Goal: Information Seeking & Learning: Learn about a topic

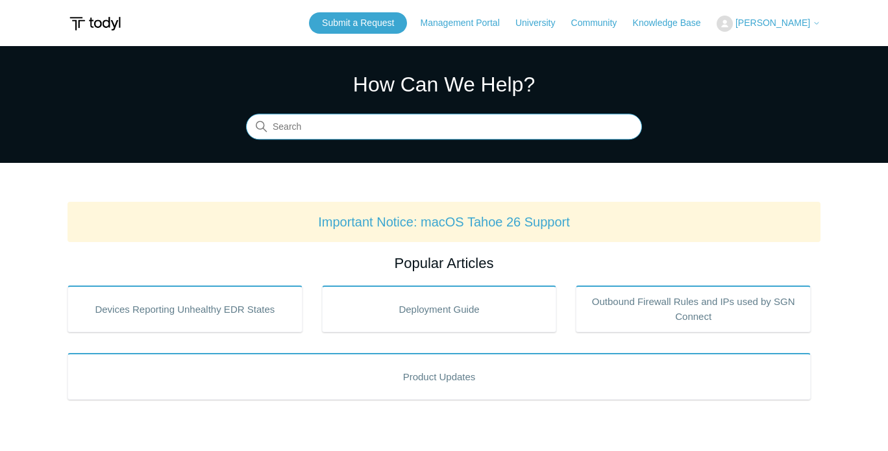
click at [310, 130] on input "Search" at bounding box center [444, 127] width 396 height 26
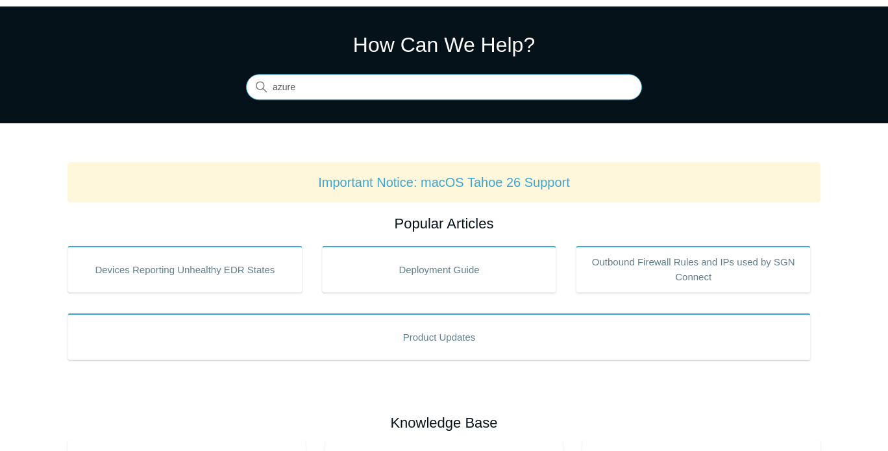
type input "azure"
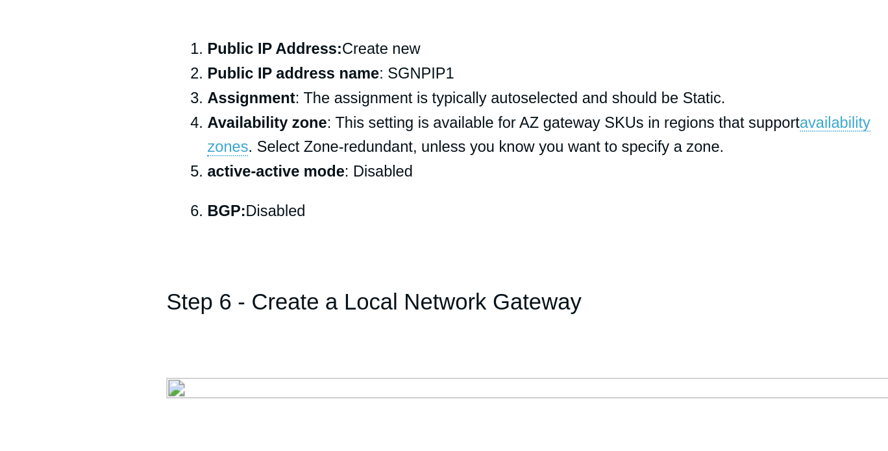
scroll to position [3657, 0]
